Goal: Transaction & Acquisition: Purchase product/service

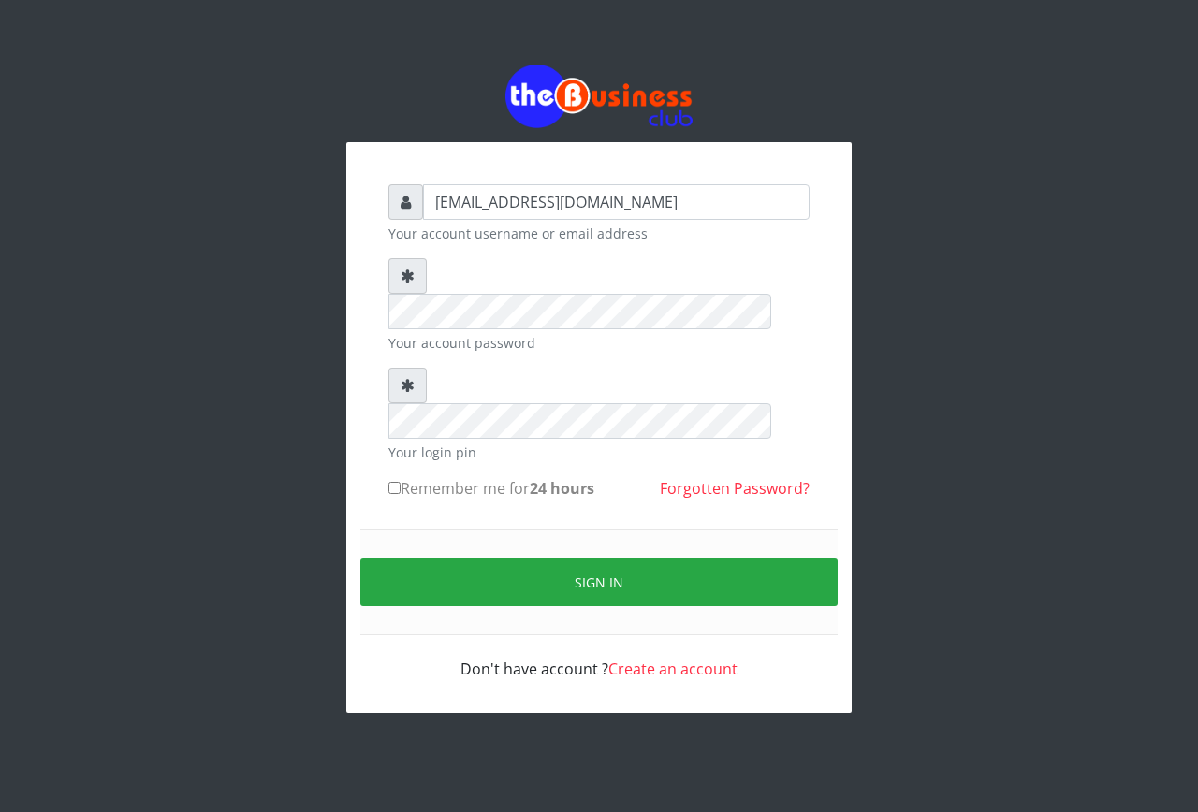
click at [391, 482] on input "Remember me for 24 hours" at bounding box center [394, 488] width 12 height 12
checkbox input "true"
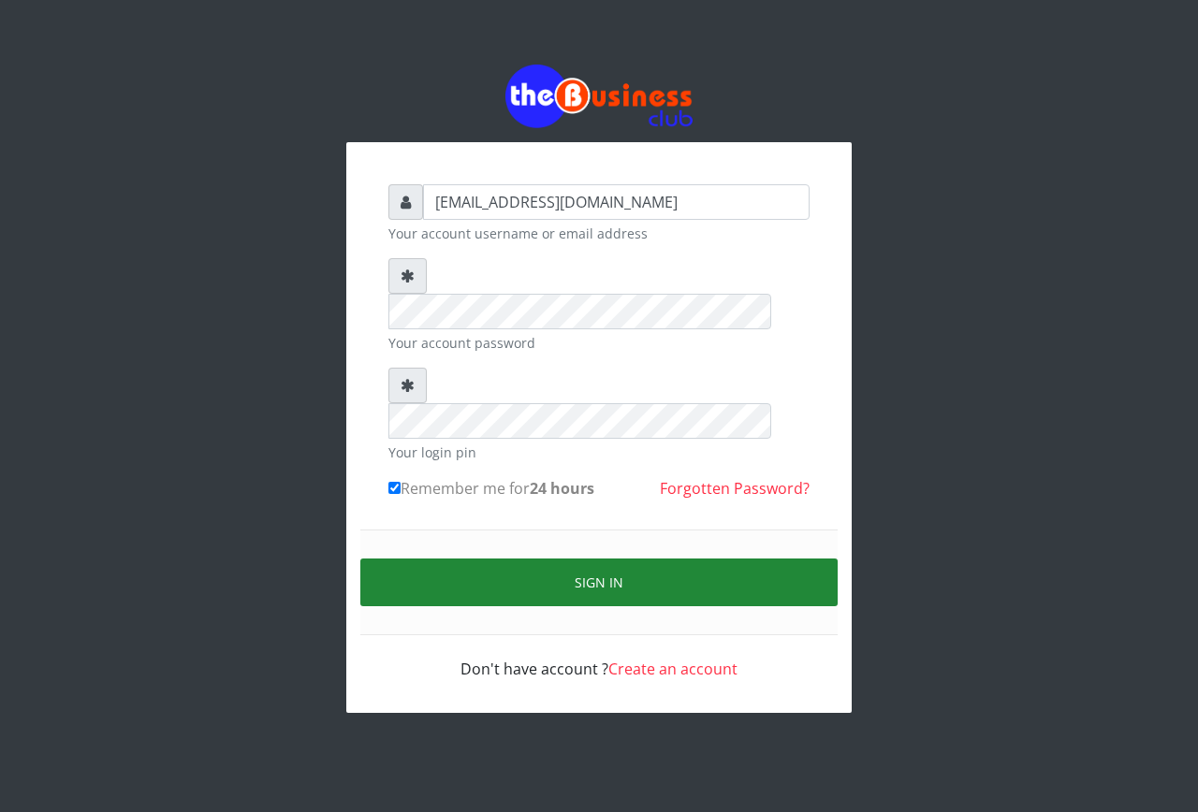
click at [445, 559] on button "Sign in" at bounding box center [598, 583] width 477 height 48
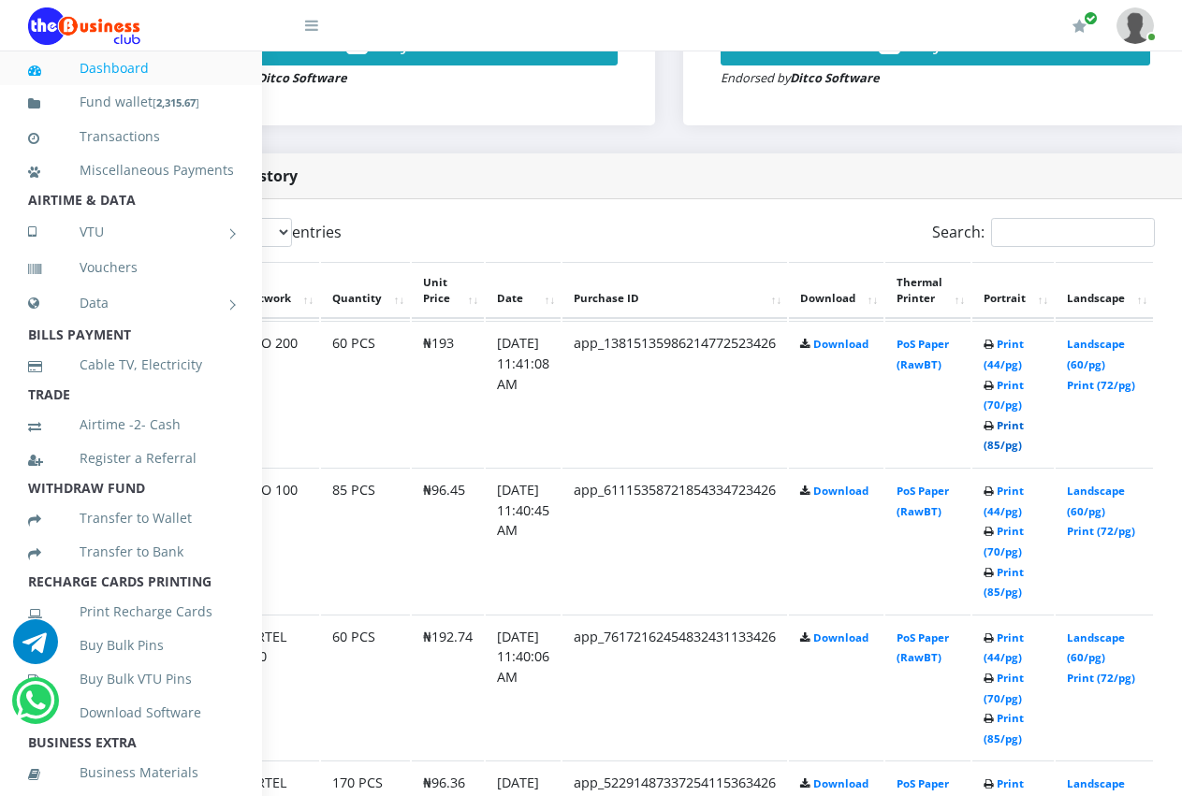
scroll to position [861, 205]
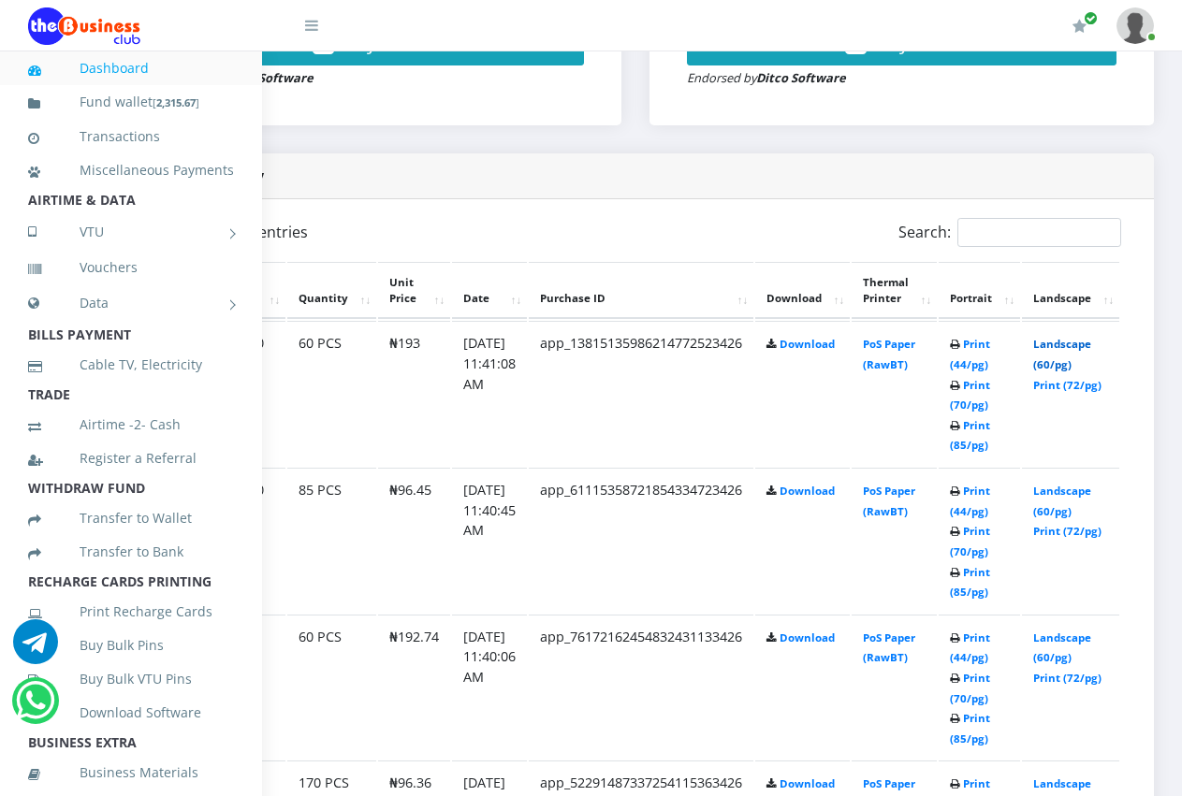
click at [1073, 337] on link "Landscape (60/pg)" at bounding box center [1062, 354] width 58 height 35
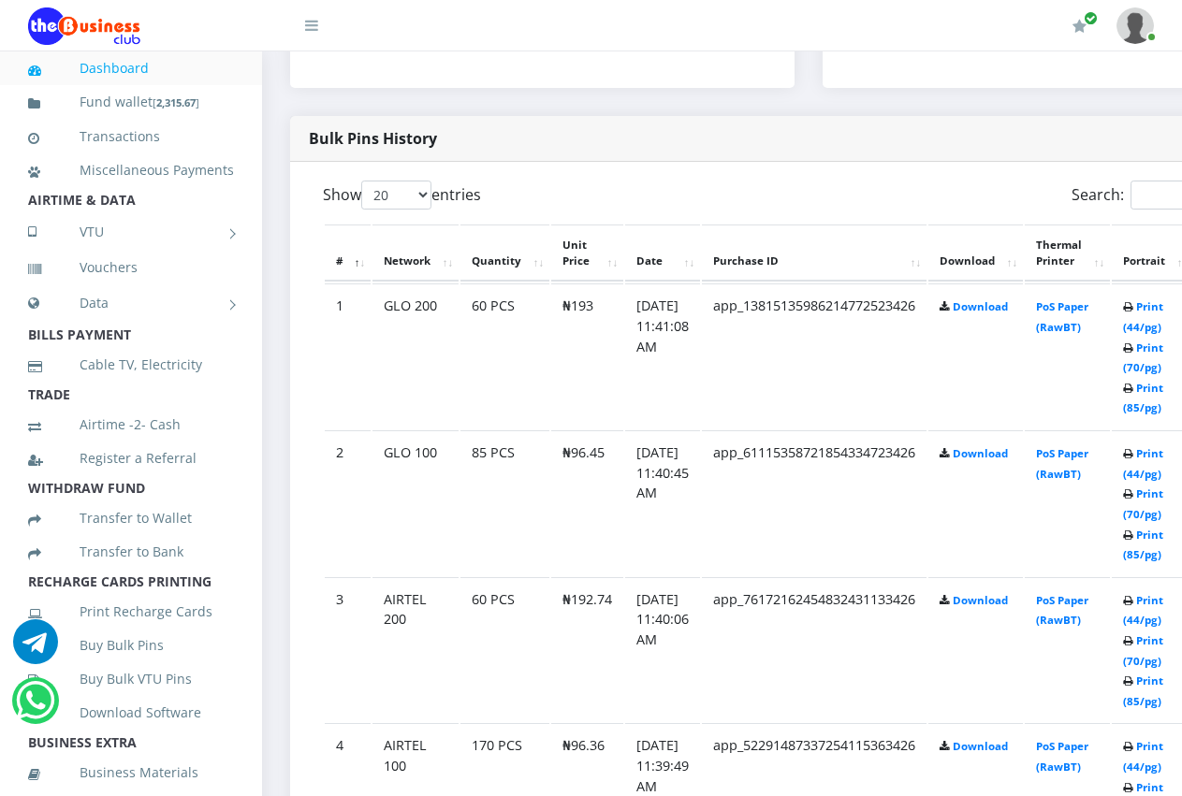
scroll to position [936, 0]
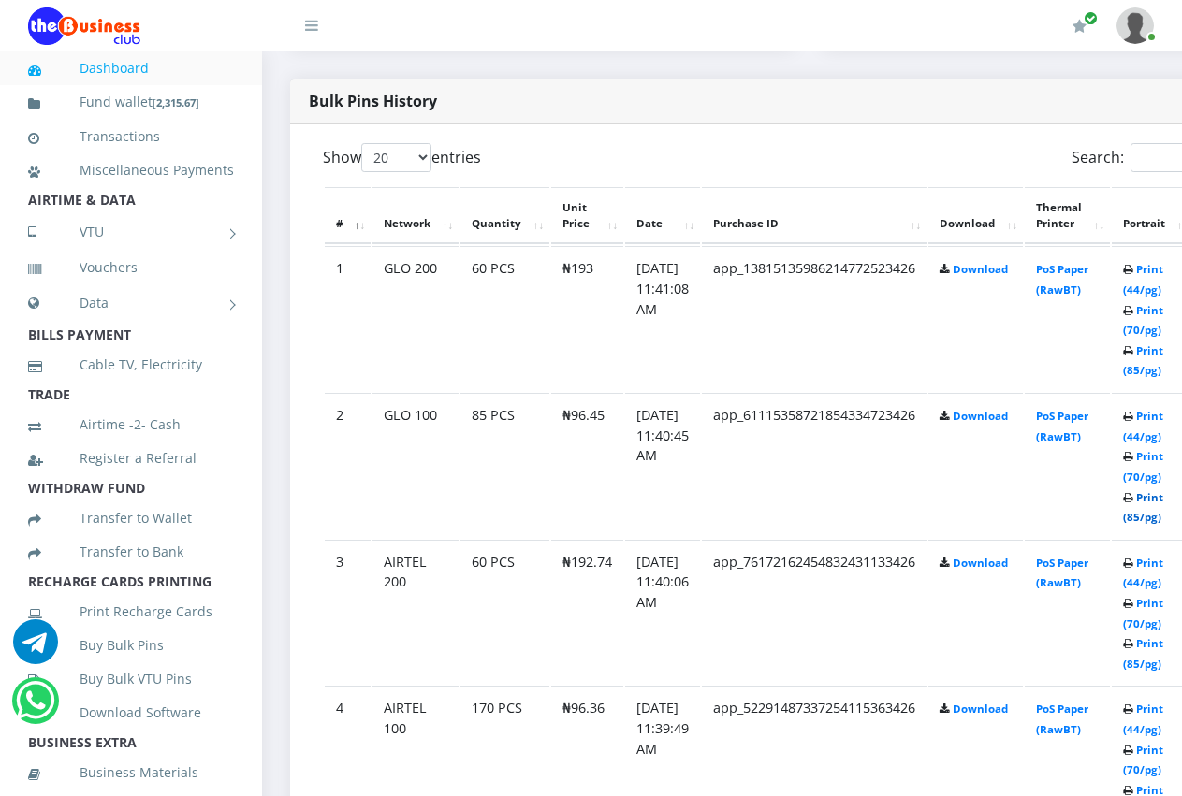
click at [1155, 498] on link "Print (85/pg)" at bounding box center [1143, 507] width 40 height 35
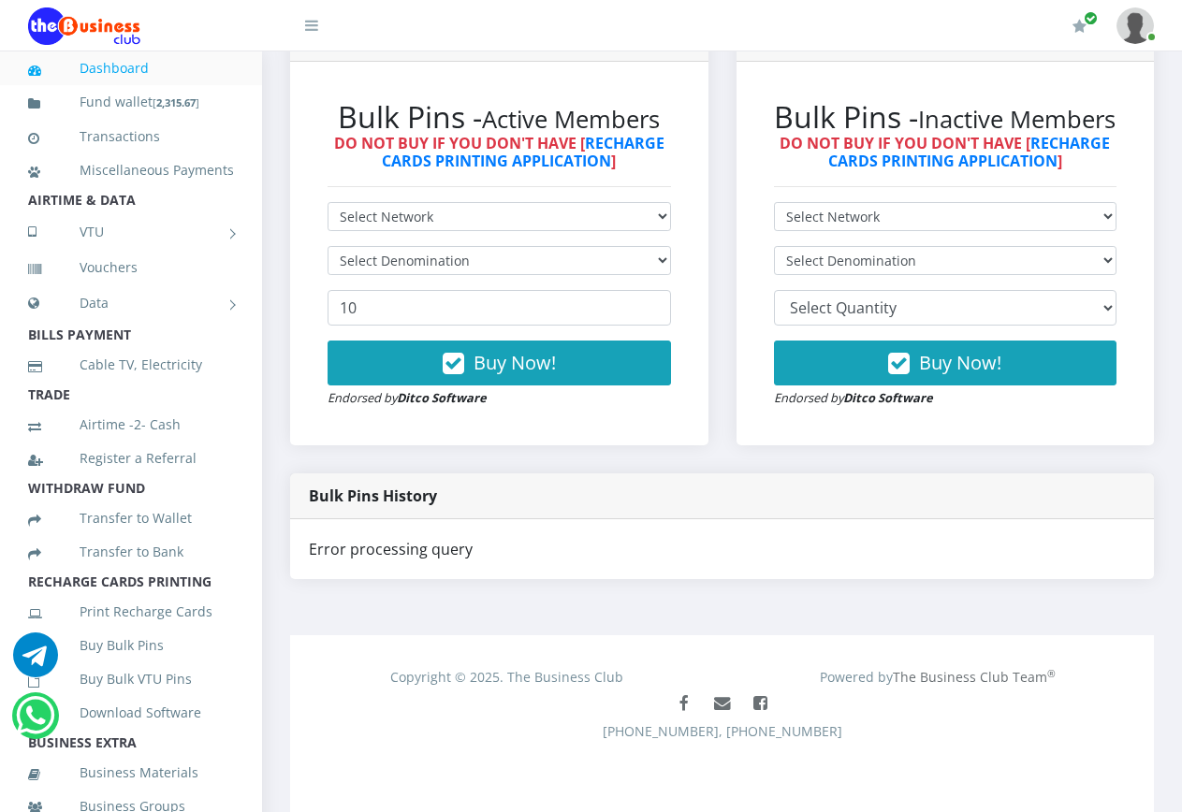
scroll to position [533, 0]
click at [126, 667] on link "Buy Bulk Pins" at bounding box center [131, 645] width 206 height 43
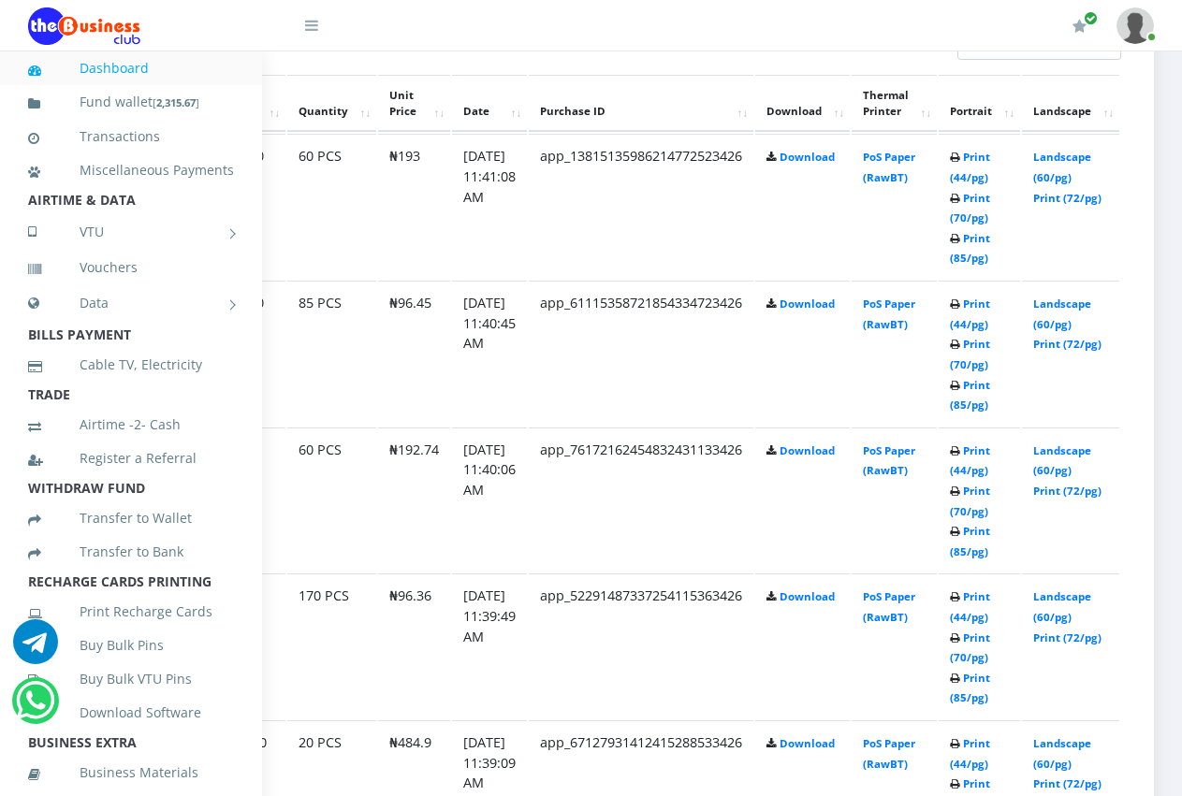
scroll to position [1048, 205]
click at [1080, 444] on link "Landscape (60/pg)" at bounding box center [1062, 461] width 58 height 35
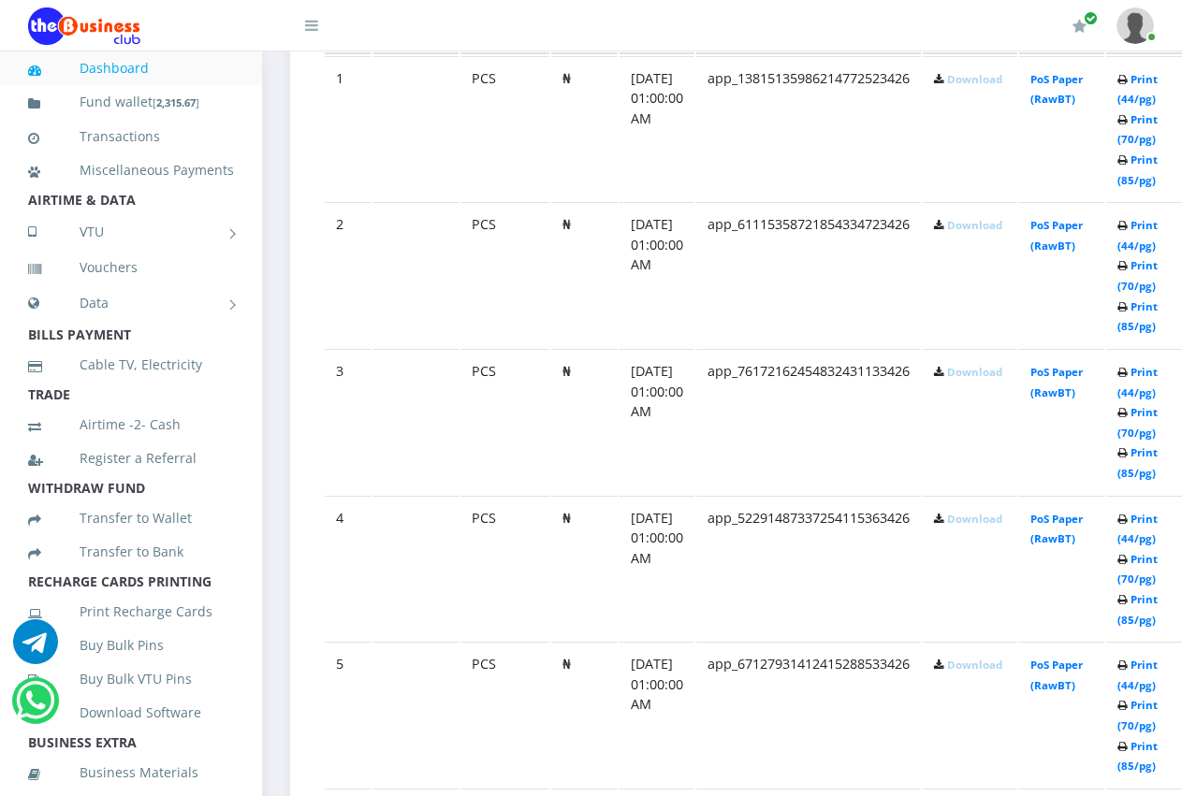
scroll to position [1159, 0]
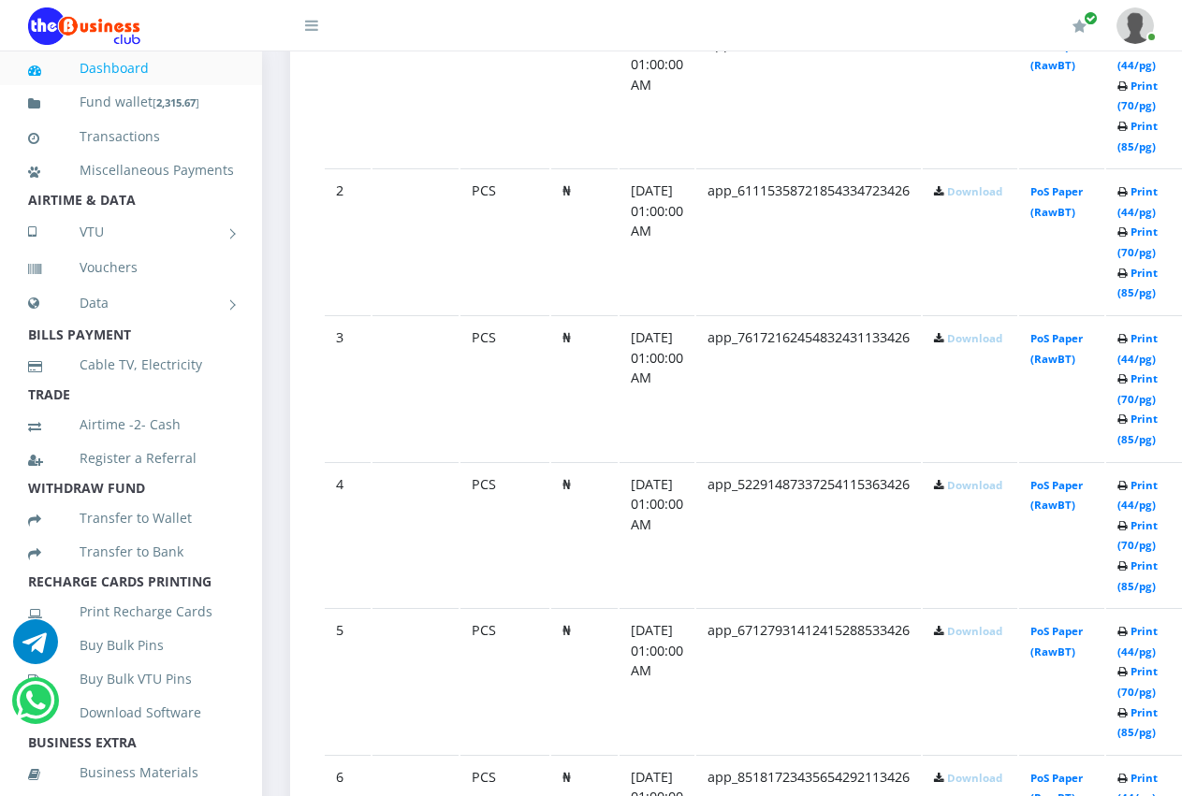
click at [101, 62] on link "Dashboard" at bounding box center [131, 68] width 206 height 43
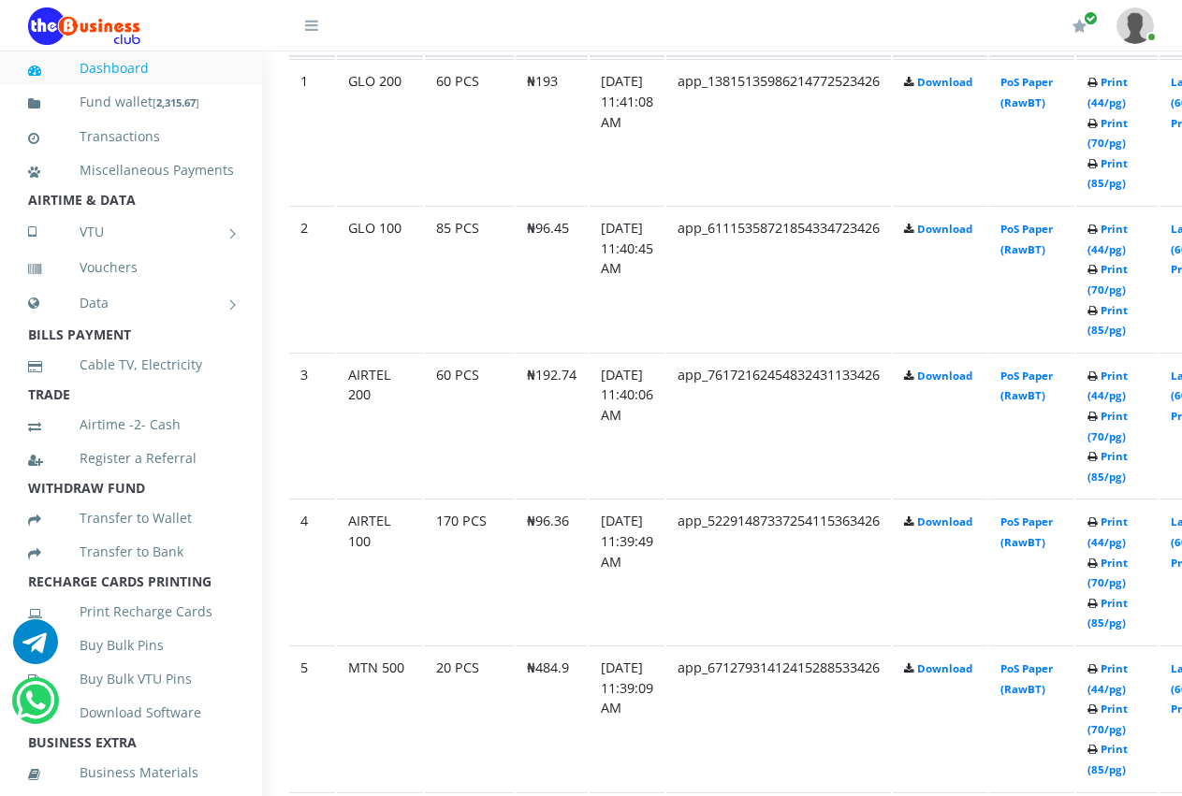
scroll to position [1123, 37]
click at [1121, 603] on link "Print (85/pg)" at bounding box center [1106, 613] width 40 height 35
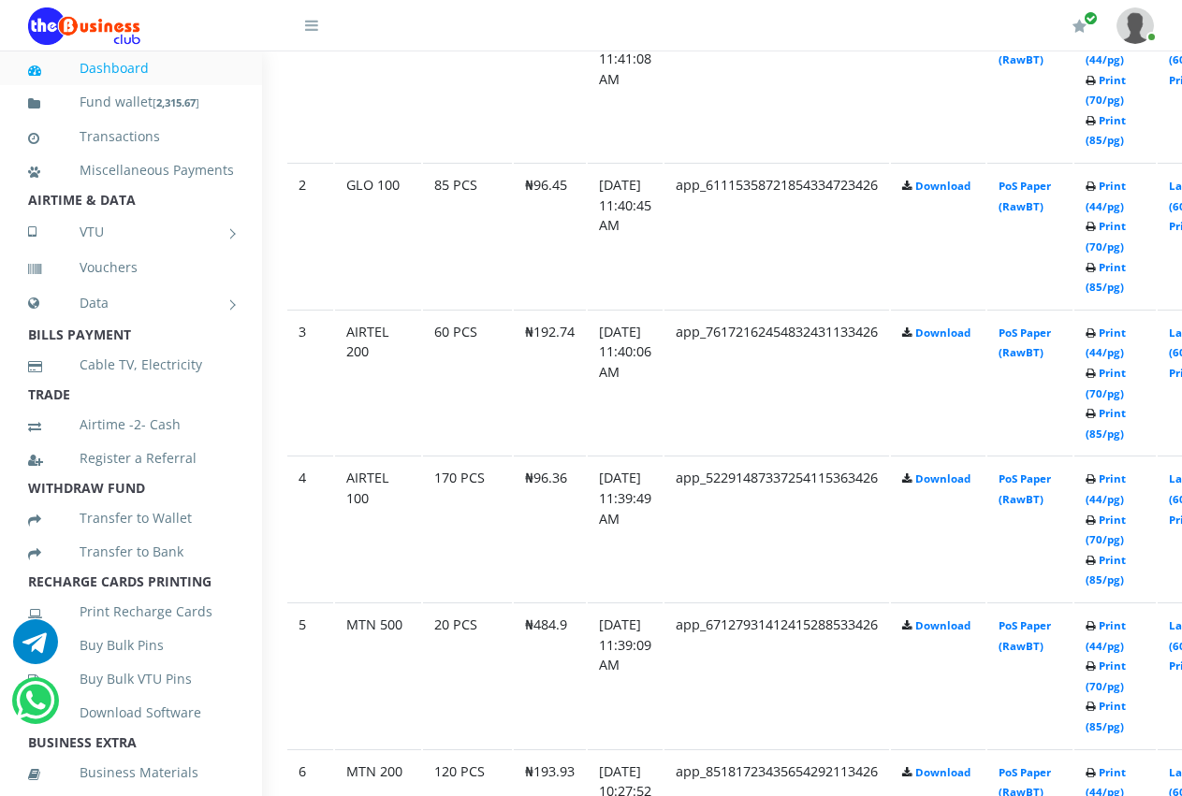
scroll to position [1123, 37]
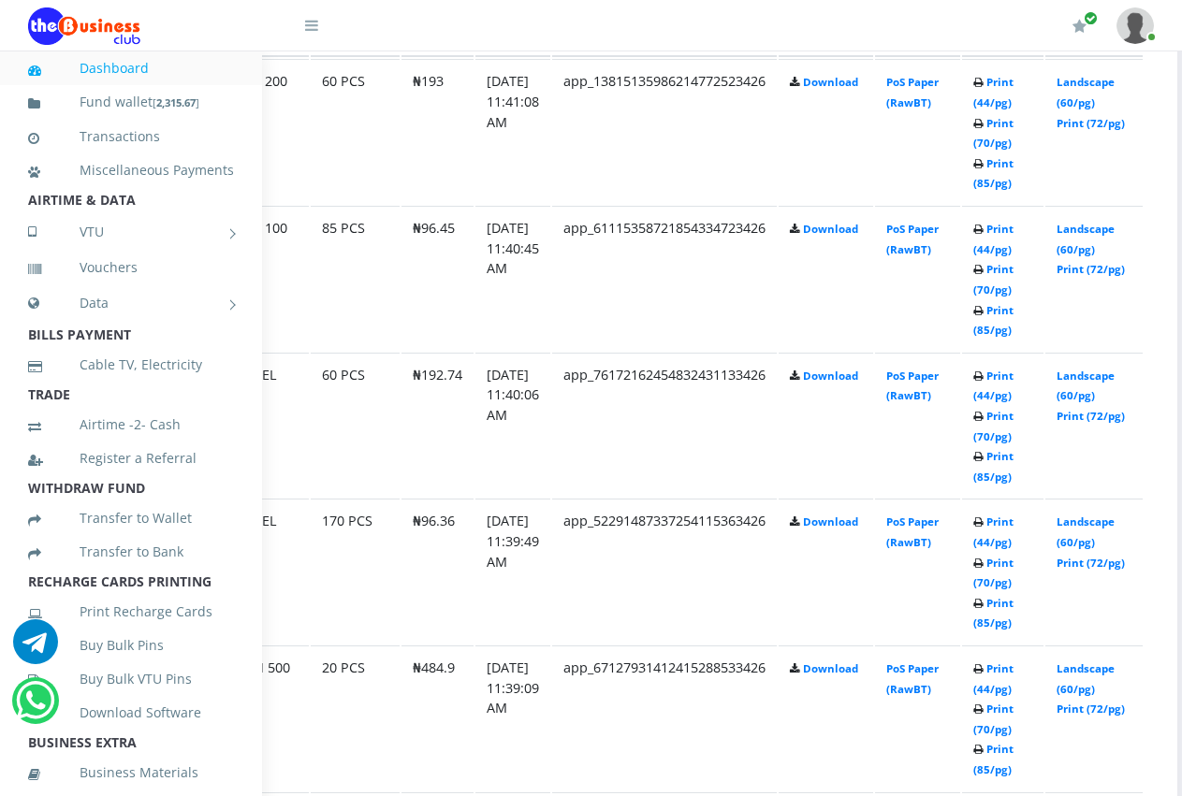
click at [873, 734] on td "Download" at bounding box center [826, 718] width 95 height 145
click at [1013, 673] on link "Print (44/pg)" at bounding box center [993, 679] width 40 height 35
click at [90, 325] on link "Data" at bounding box center [131, 303] width 206 height 47
click at [155, 327] on link "Data" at bounding box center [131, 303] width 206 height 47
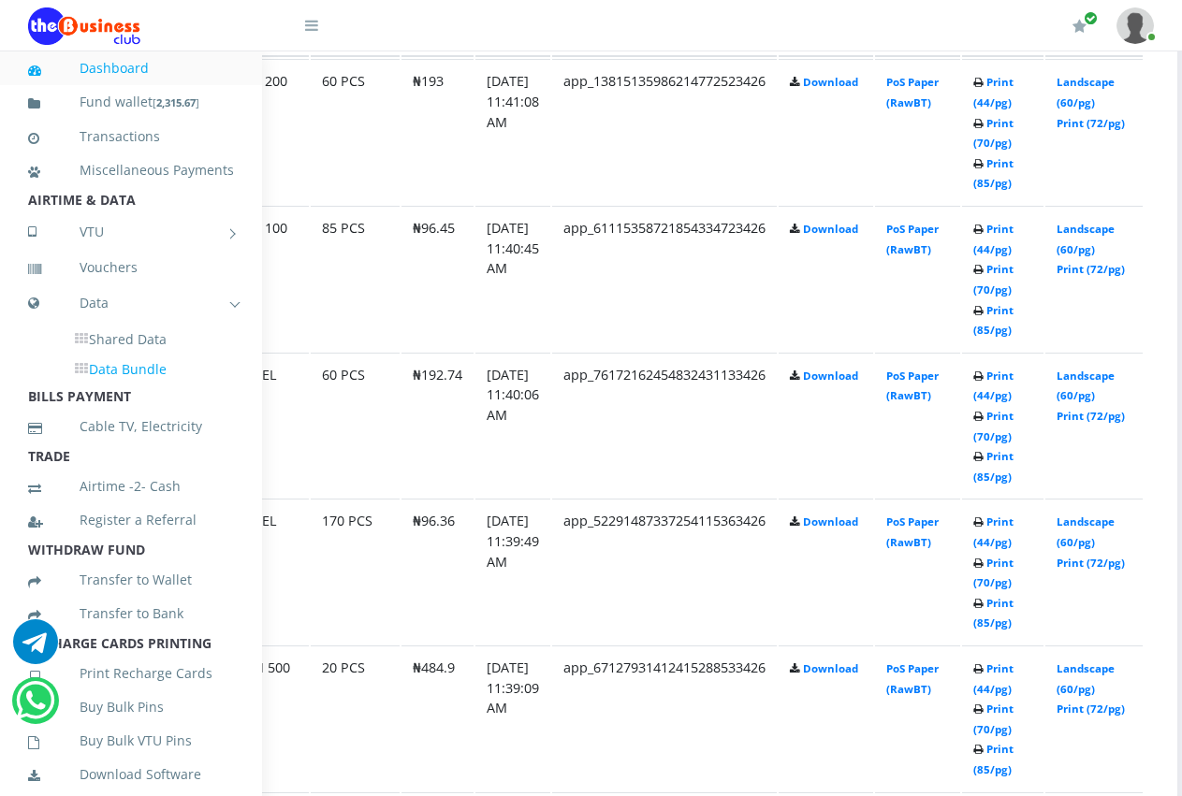
click at [139, 386] on link "Data Bundle" at bounding box center [147, 370] width 173 height 32
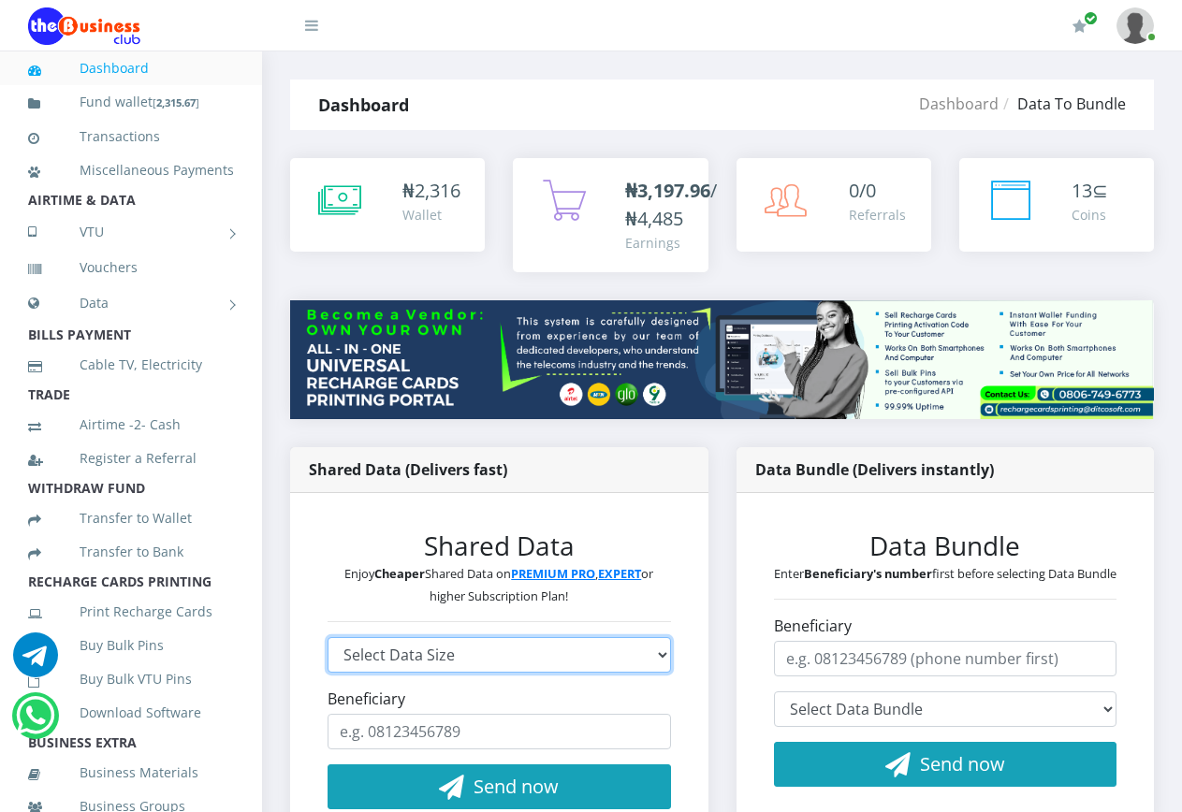
click at [585, 637] on select "Select Data Size GLO 2.9GB - ₦960 GLO 4.1GB - ₦1,440 GLO 5.8GB - ₦1,920 GLO 7.7…" at bounding box center [499, 655] width 343 height 36
select select "2.9GB-960-GLO"
click at [328, 637] on select "Select Data Size GLO 2.9GB - ₦960 GLO 4.1GB - ₦1,440 GLO 5.8GB - ₦1,920 GLO 7.7…" at bounding box center [499, 655] width 343 height 36
click at [451, 230] on div "₦ 2,316 Wallet" at bounding box center [387, 205] width 157 height 56
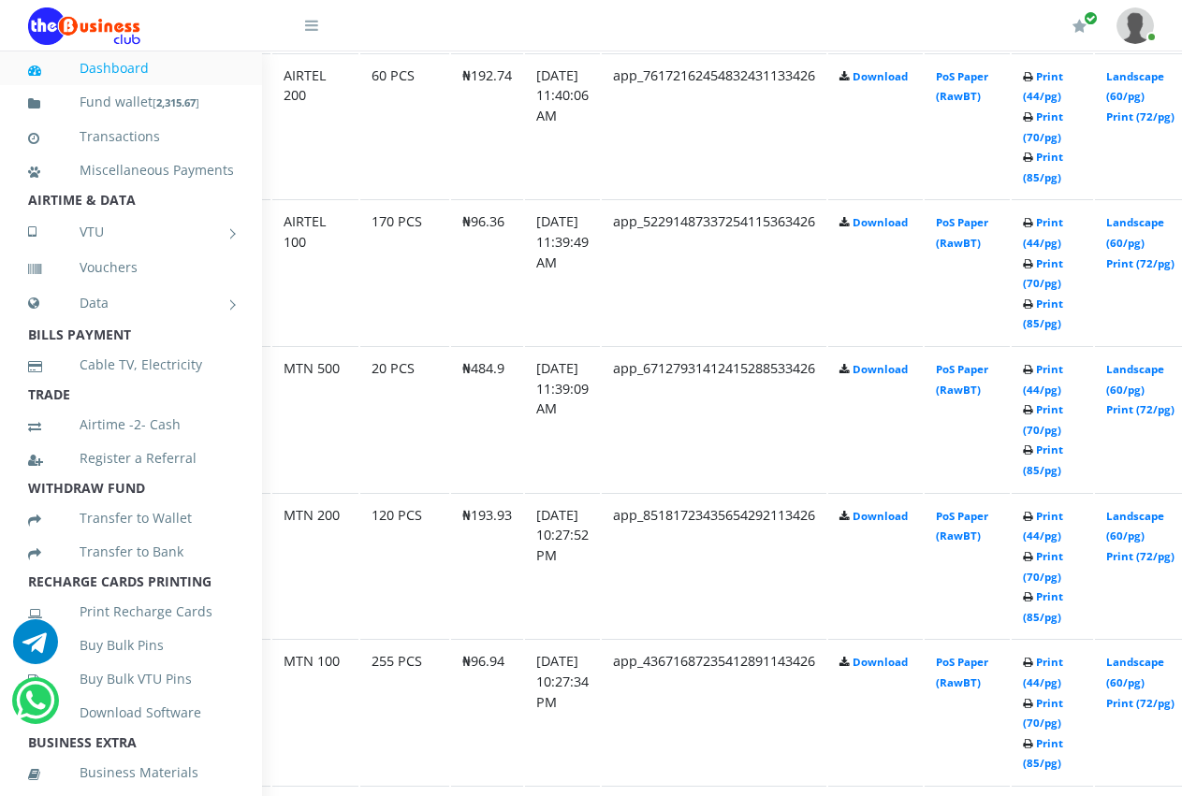
scroll to position [1422, 205]
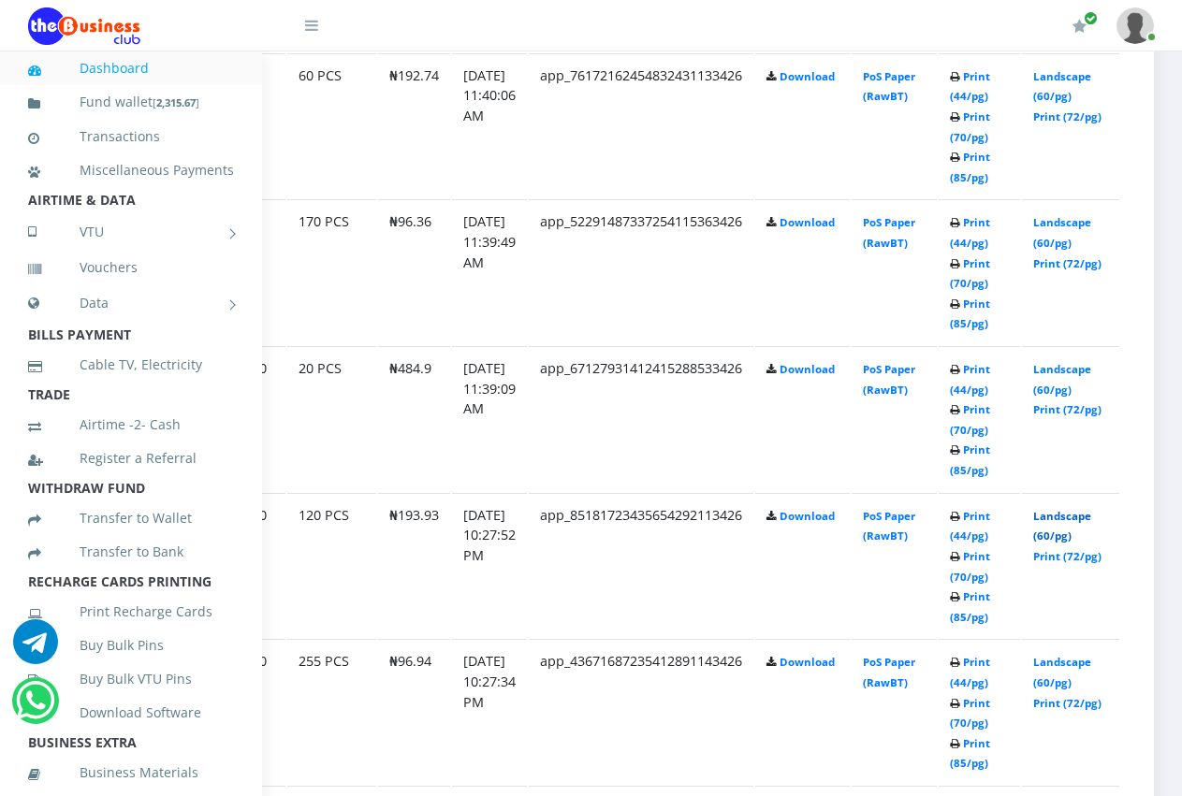
click at [1077, 509] on link "Landscape (60/pg)" at bounding box center [1062, 526] width 58 height 35
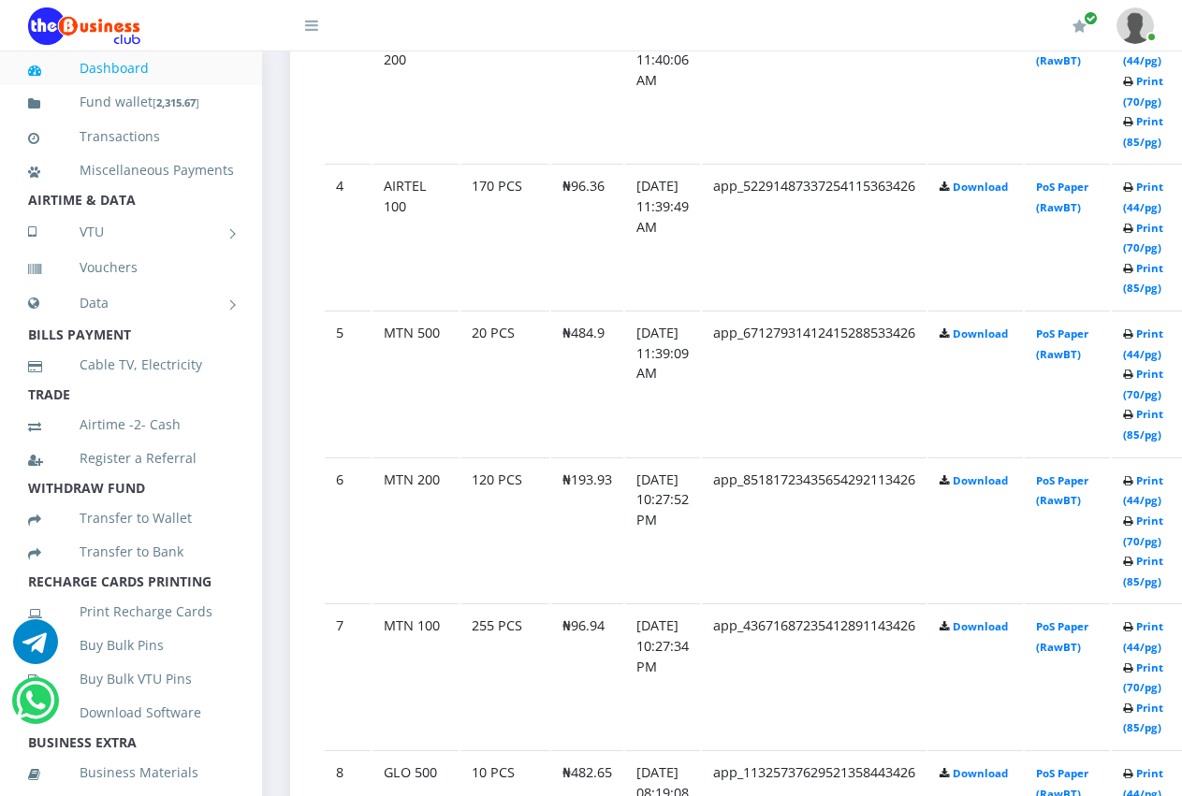
scroll to position [1460, 0]
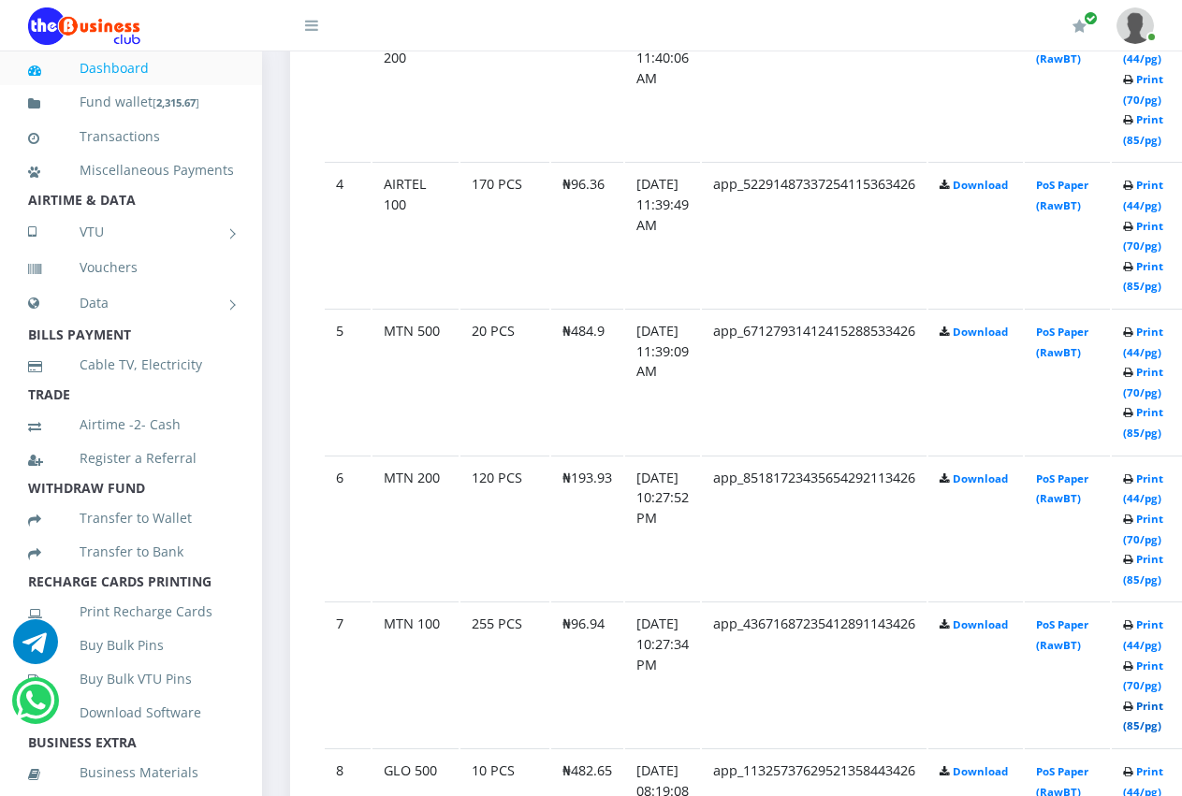
click at [1163, 713] on link "Print (85/pg)" at bounding box center [1143, 716] width 40 height 35
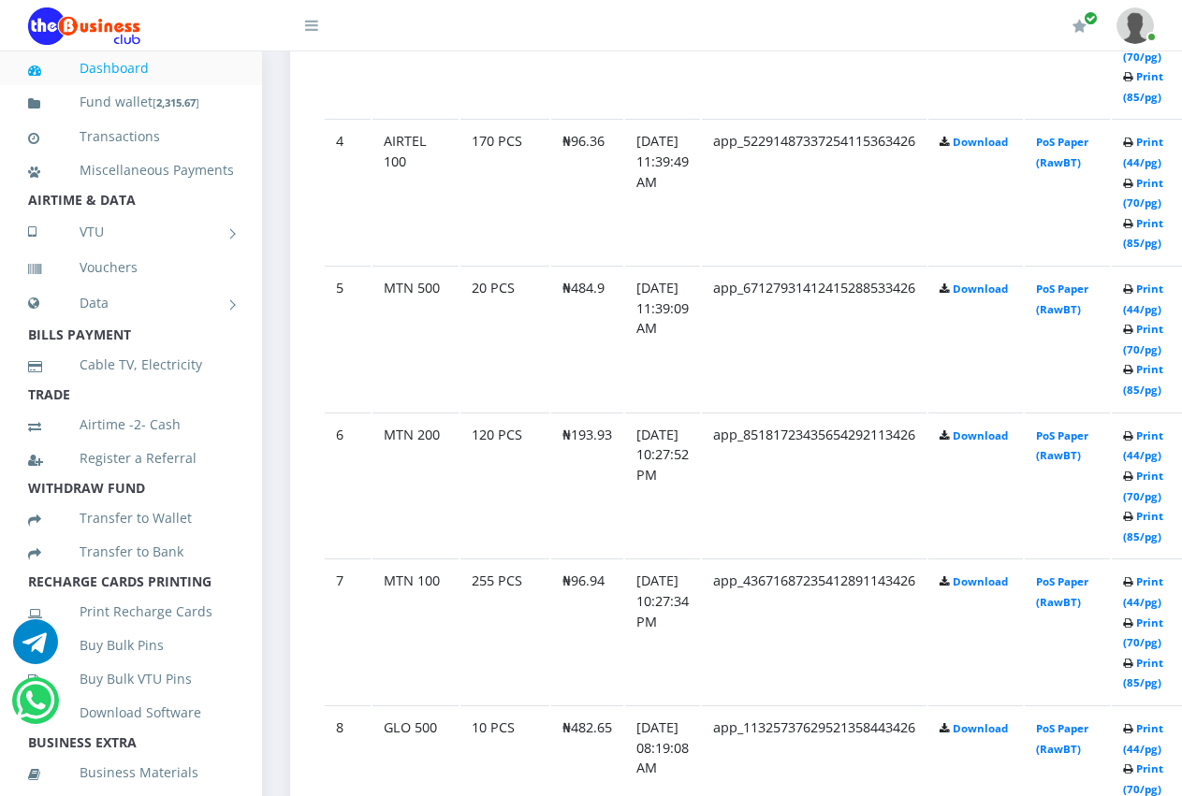
scroll to position [1460, 0]
